Goal: Information Seeking & Learning: Learn about a topic

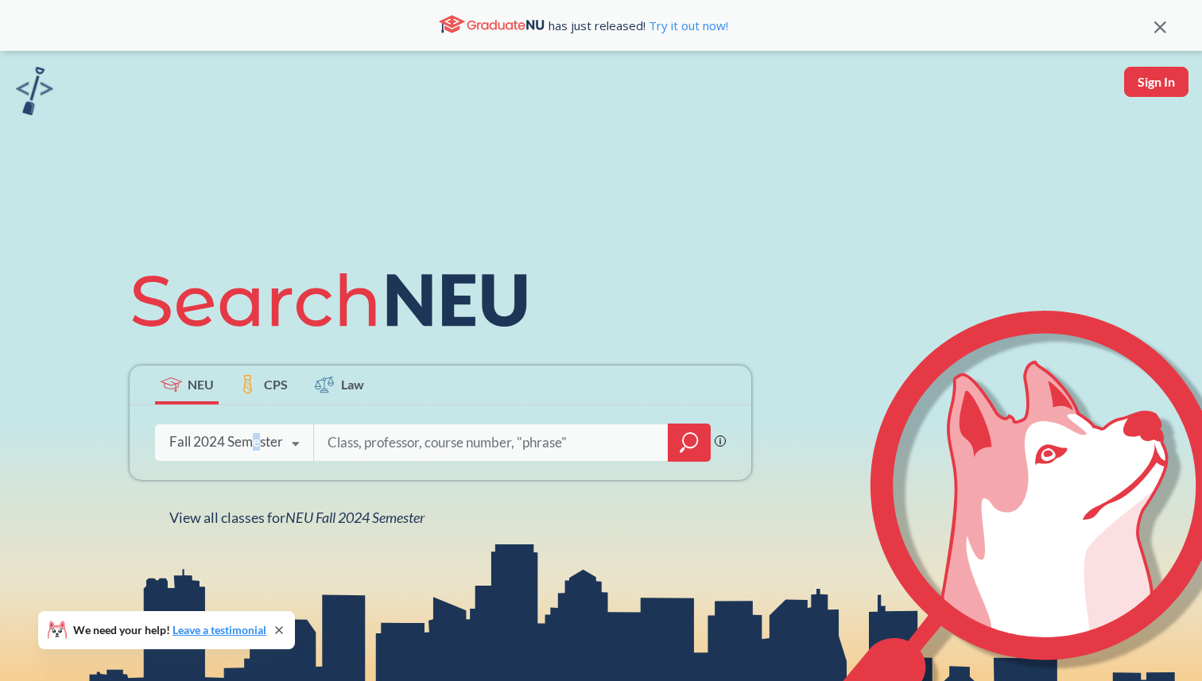
click at [256, 449] on div "Fall 2024 Semester" at bounding box center [226, 441] width 114 height 17
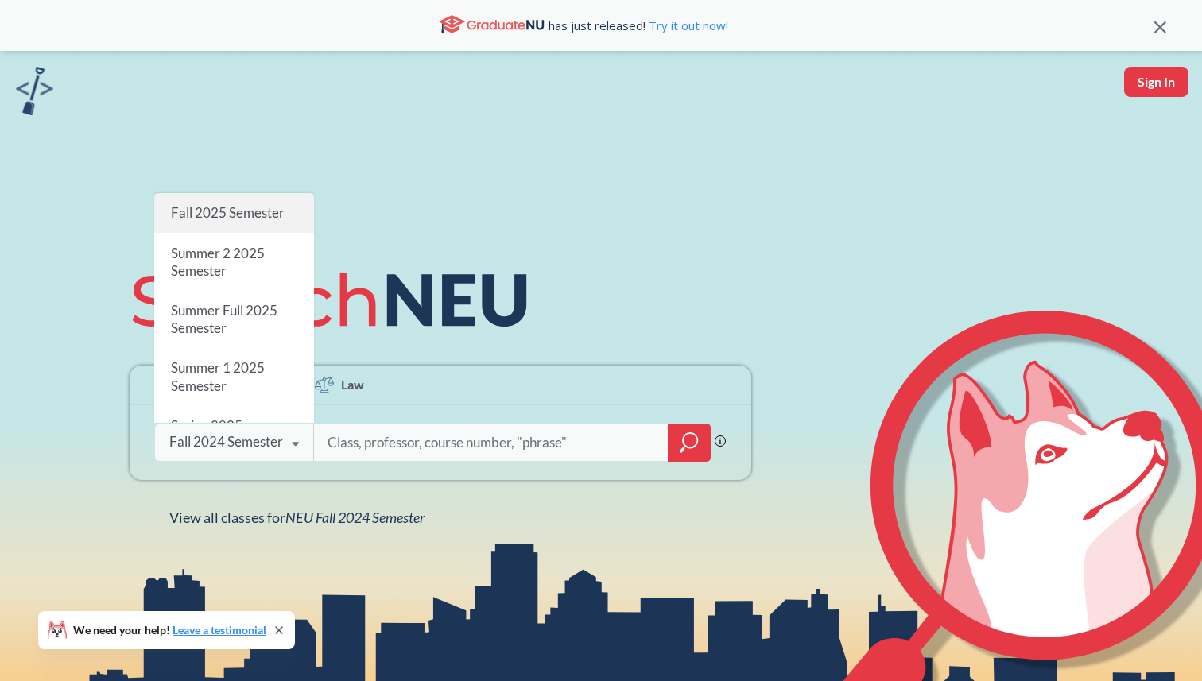
click at [214, 217] on span "Fall 2025 Semester" at bounding box center [228, 212] width 114 height 17
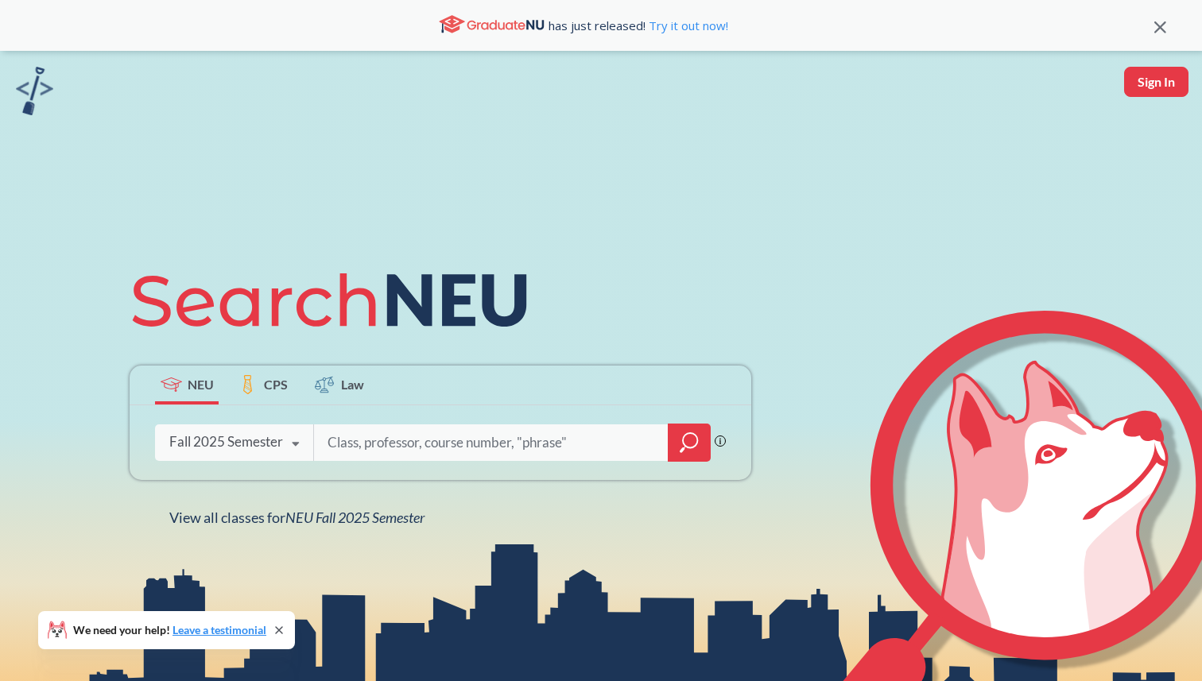
click at [367, 448] on input "search" at bounding box center [491, 442] width 331 height 33
type input "music"
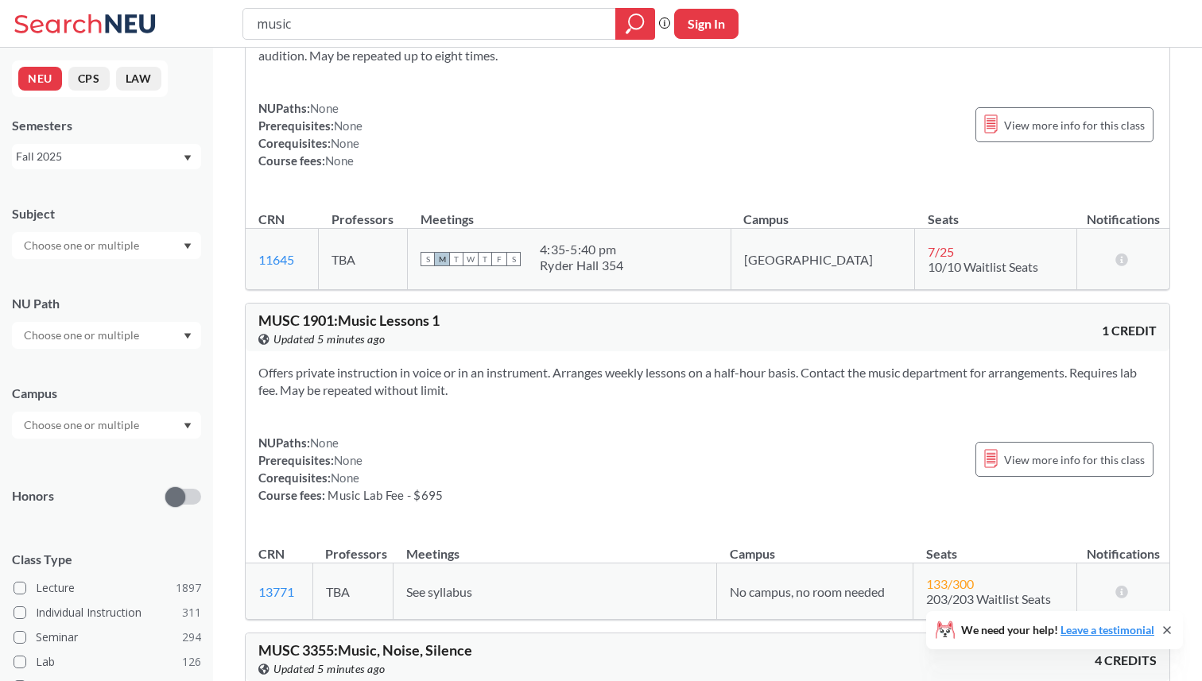
scroll to position [3052, 0]
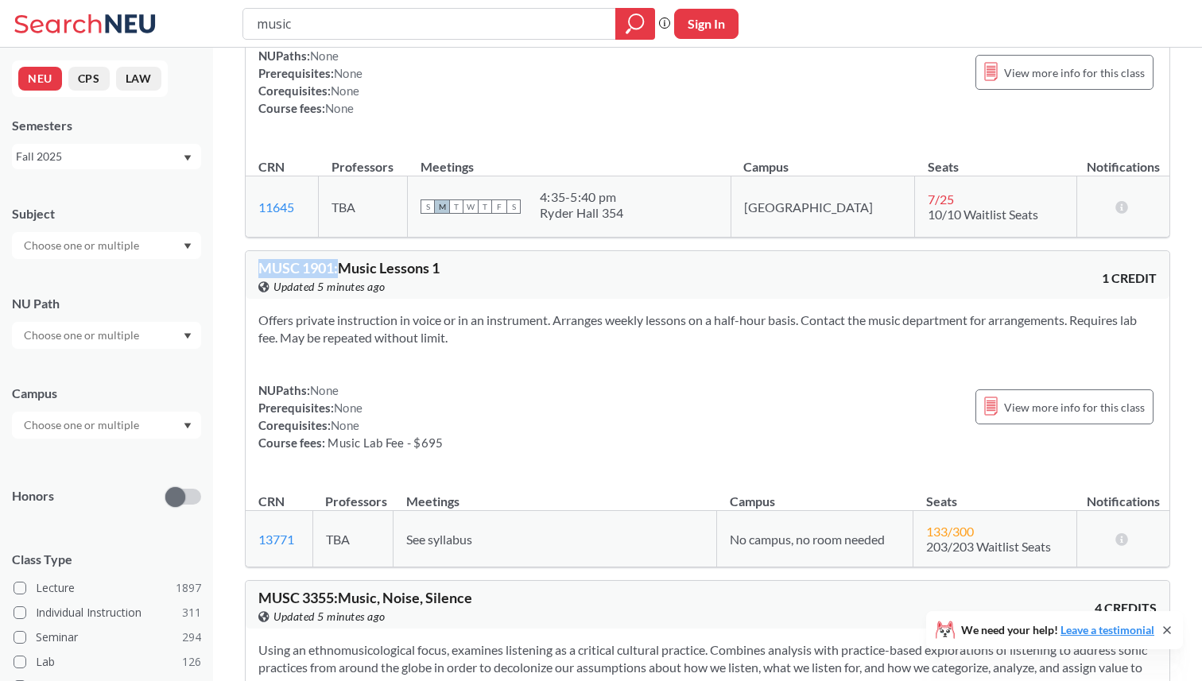
drag, startPoint x: 248, startPoint y: 285, endPoint x: 338, endPoint y: 287, distance: 89.9
click at [338, 287] on div "MUSC 1901 : Music Lessons 1 View this course on Banner. Updated 5 minutes ago 1…" at bounding box center [708, 275] width 924 height 48
copy span "MUSC 1901 :"
